Goal: Task Accomplishment & Management: Complete application form

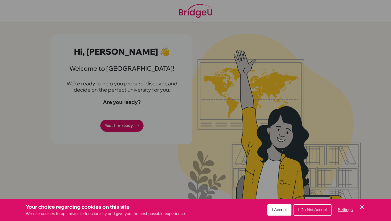
click at [220, 70] on div "Cookie Preferences" at bounding box center [195, 110] width 391 height 221
click at [286, 211] on span "I Accept" at bounding box center [279, 210] width 15 height 4
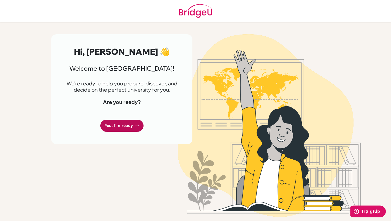
click at [129, 127] on link "Yes, I'm ready" at bounding box center [121, 126] width 43 height 12
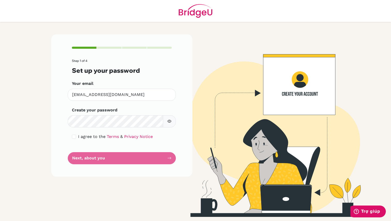
click at [121, 128] on form "Step 1 of 4 Set up your password Your email hoanghm.sthl@thschool.edu.vn Invali…" at bounding box center [122, 111] width 100 height 105
click at [75, 137] on input "checkbox" at bounding box center [74, 137] width 4 height 4
checkbox input "true"
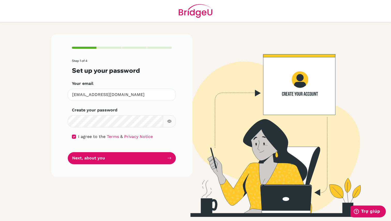
click at [170, 126] on button "button" at bounding box center [169, 122] width 13 height 12
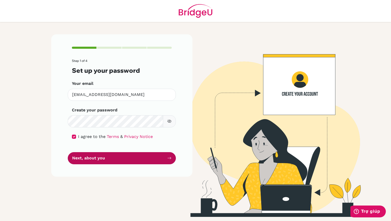
click at [149, 163] on button "Next, about you" at bounding box center [122, 158] width 108 height 12
